Goal: Information Seeking & Learning: Check status

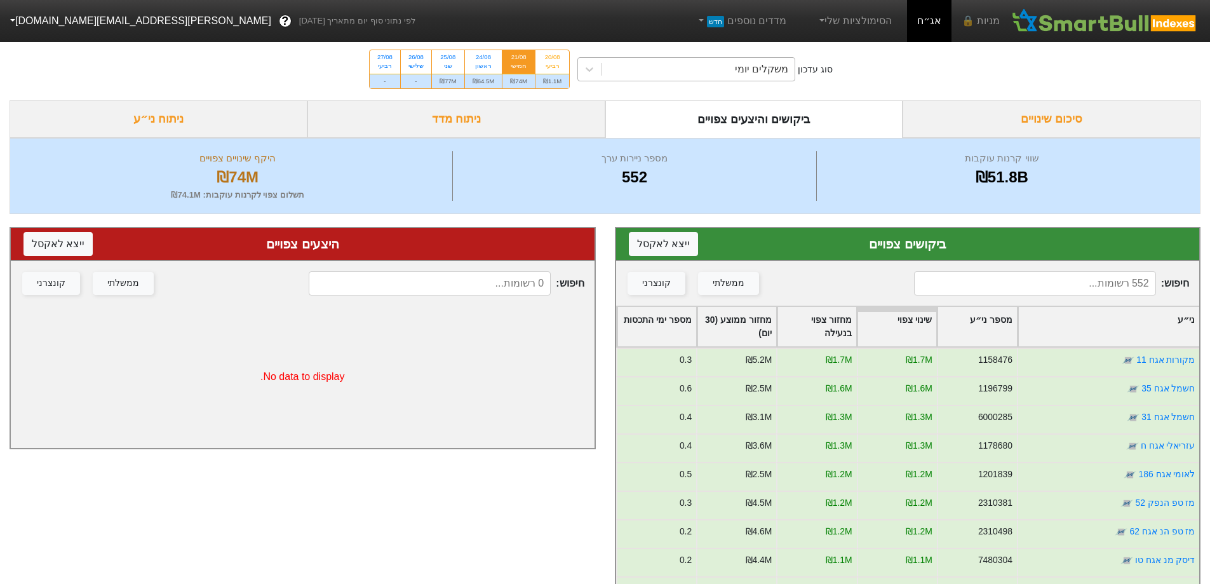
drag, startPoint x: 783, startPoint y: 72, endPoint x: 781, endPoint y: 81, distance: 9.0
click at [782, 72] on div "משקלים יומי" at bounding box center [761, 69] width 53 height 15
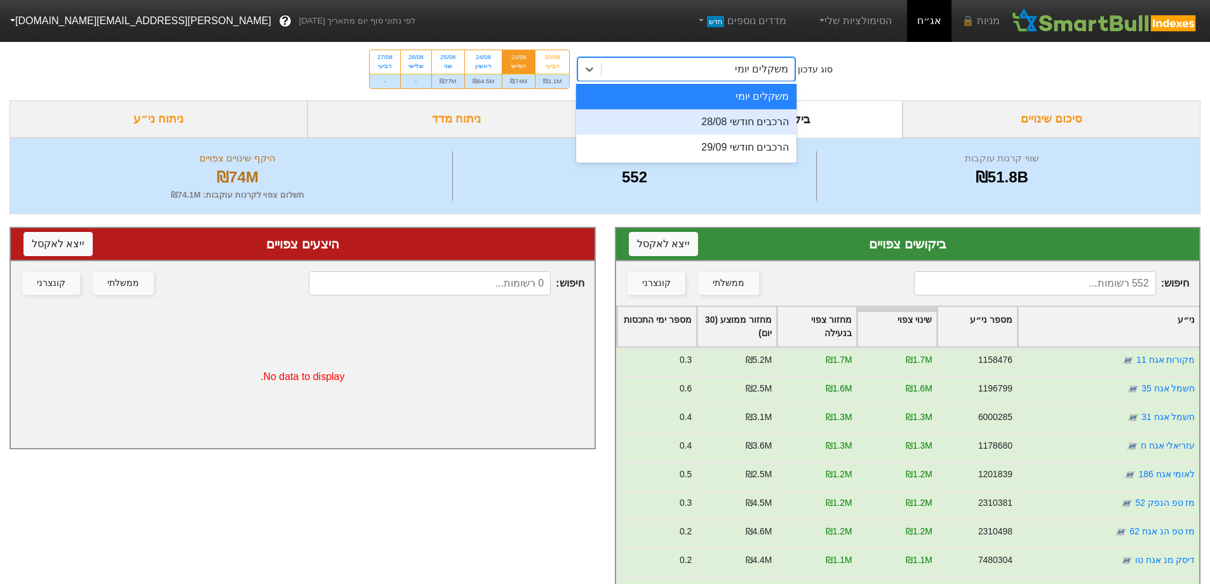
click at [774, 116] on div "הרכבים חודשי 28/08" at bounding box center [686, 121] width 220 height 25
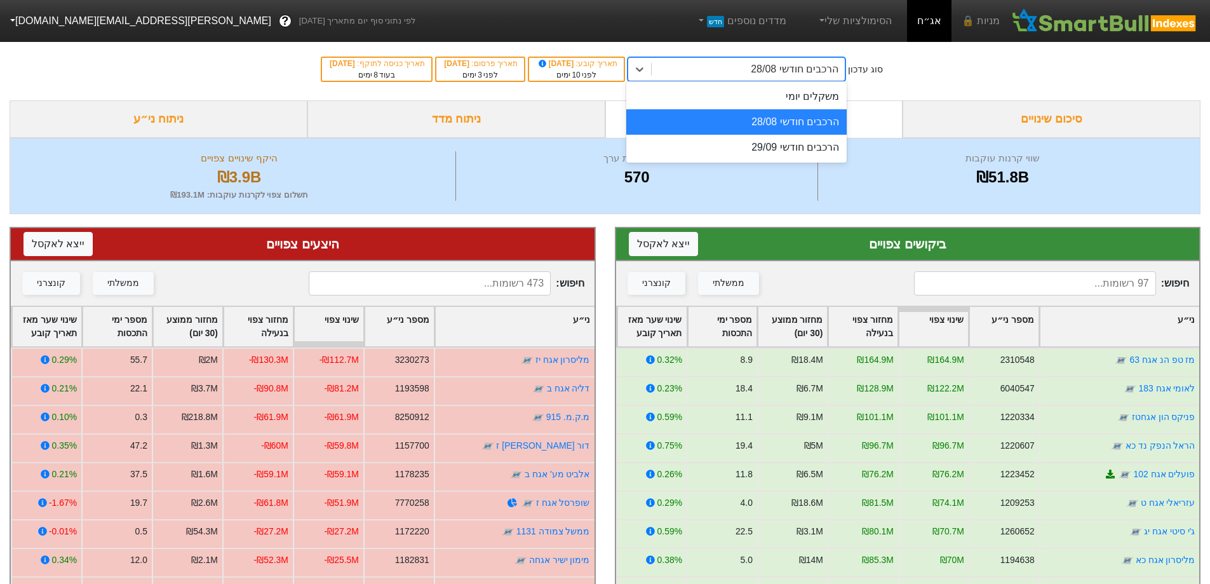
click at [811, 66] on div "הרכבים חודשי 28/08" at bounding box center [795, 69] width 88 height 15
click at [800, 139] on div "הרכבים חודשי 29/09" at bounding box center [736, 147] width 220 height 25
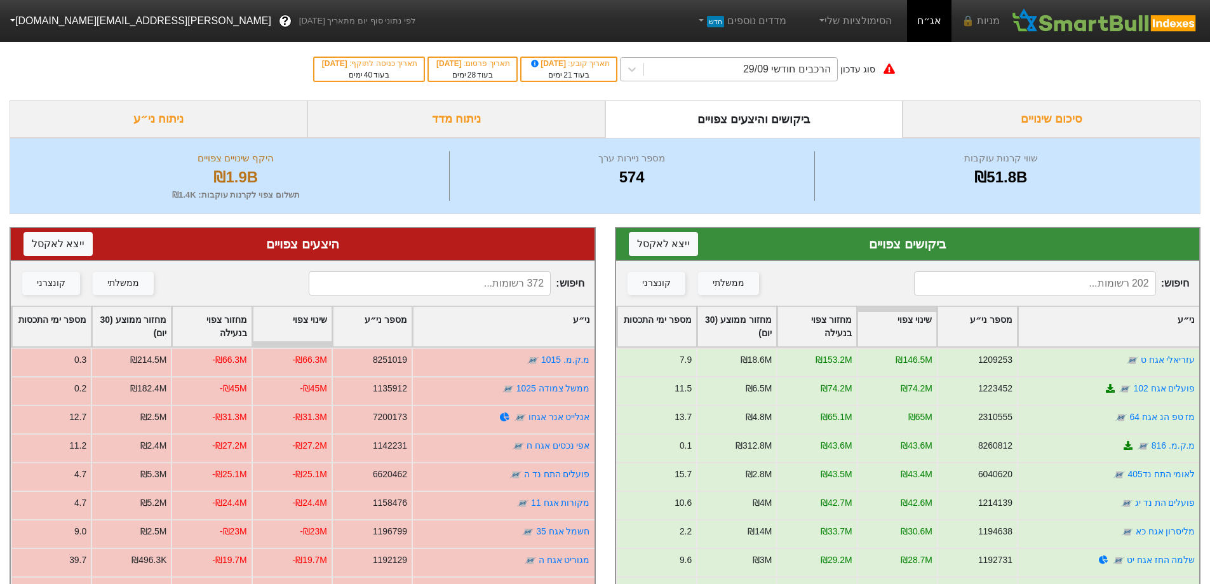
click at [804, 66] on div "הרכבים חודשי 29/09" at bounding box center [787, 69] width 88 height 15
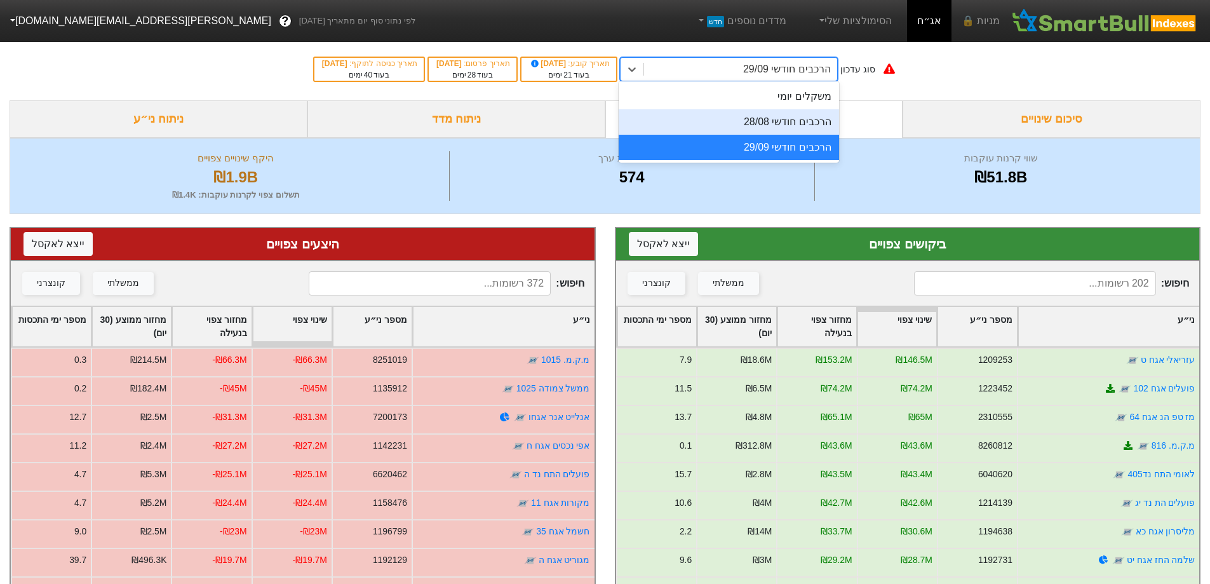
click at [804, 111] on div "הרכבים חודשי 28/08" at bounding box center [729, 121] width 220 height 25
